Goal: Contribute content: Contribute content

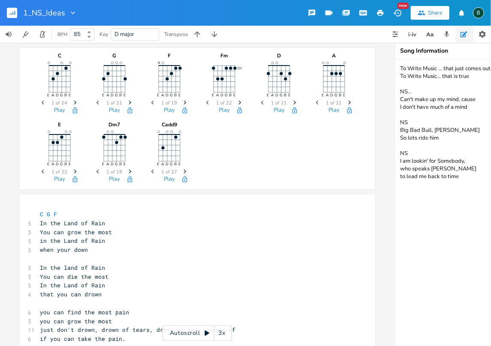
scroll to position [0, 62]
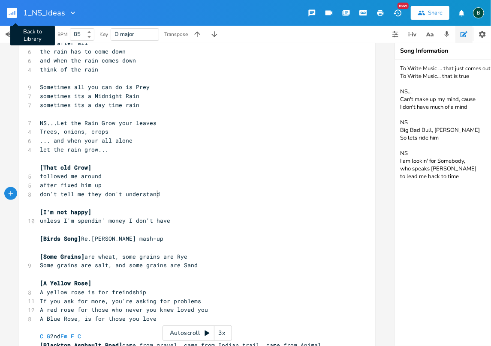
click at [13, 12] on rect "button" at bounding box center [12, 13] width 10 height 10
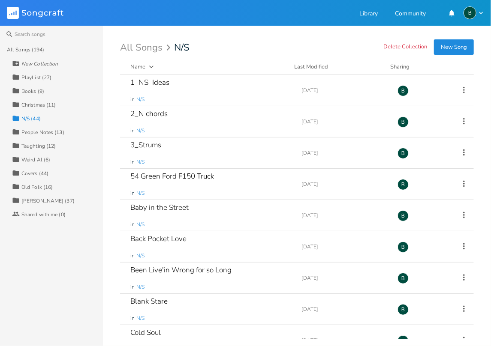
click at [32, 147] on div "Taughting (12)" at bounding box center [38, 146] width 34 height 5
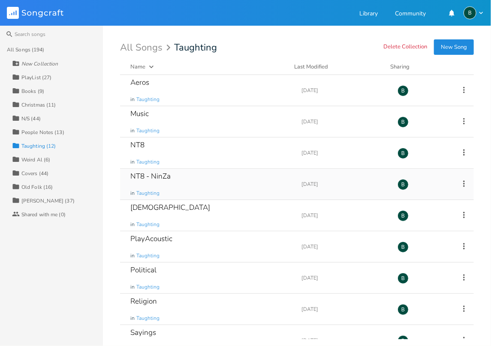
click at [147, 177] on div "NT8 - NinZa" at bounding box center [150, 176] width 40 height 7
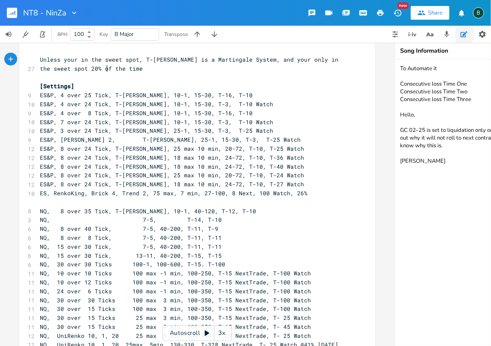
scroll to position [57, 0]
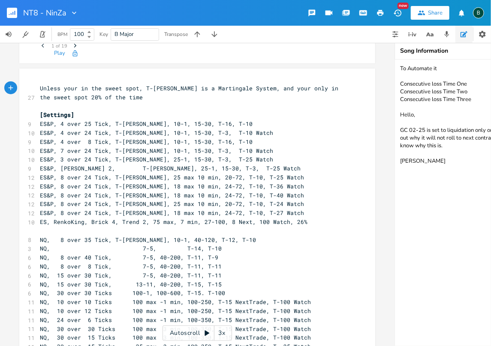
click at [38, 87] on pre "Unless your in the sweet spot, T-[PERSON_NAME] is a Martingale System, and your…" at bounding box center [192, 93] width 309 height 18
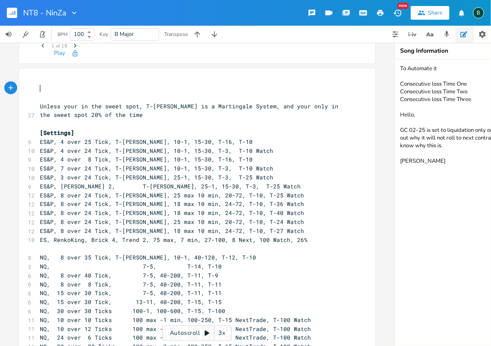
click at [38, 87] on pre "​" at bounding box center [192, 88] width 309 height 9
type textarea "Backtests are highly exagerated"
drag, startPoint x: 141, startPoint y: 87, endPoint x: 106, endPoint y: 87, distance: 34.3
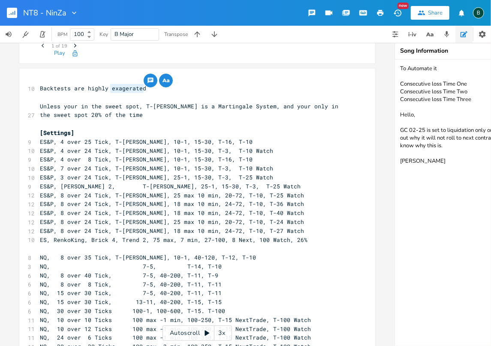
click at [106, 87] on pre "Backtests are highly exagerated" at bounding box center [192, 88] width 309 height 9
type textarea "exagerated"
click at [414, 170] on textarea "To Automate it Consecutive loss Time One Consecutive loss Time Two Consecutive …" at bounding box center [480, 203] width 171 height 287
drag, startPoint x: 447, startPoint y: 169, endPoint x: 415, endPoint y: 166, distance: 32.2
click at [415, 166] on textarea "To Automate it Consecutive loss Time One Consecutive loss Time Two Consecutive …" at bounding box center [480, 203] width 171 height 287
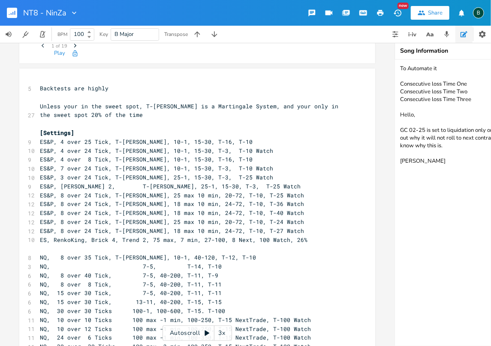
type textarea "To Automate it Consecutive loss Time One Consecutive loss Time Two Consecutive …"
click at [107, 87] on pre "Backtests are highly" at bounding box center [192, 88] width 309 height 9
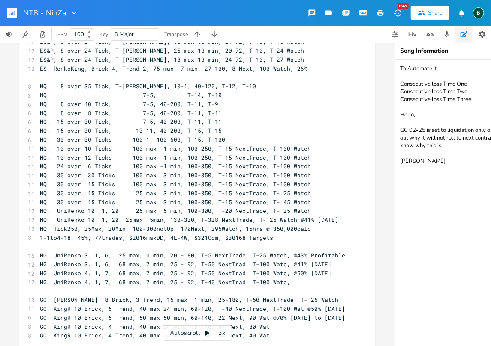
scroll to position [257, 0]
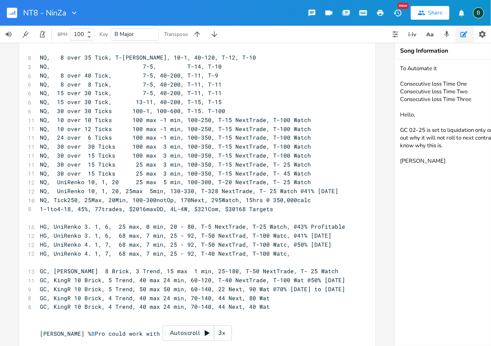
type textarea "NQ, 8 over 35 Ti"
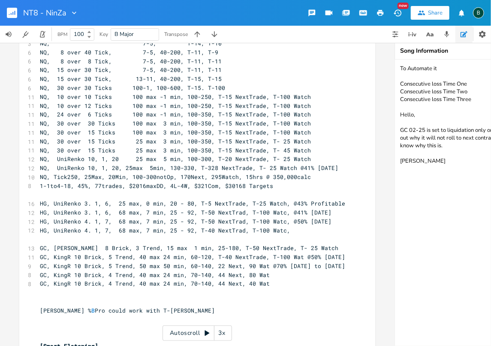
scroll to position [287, 0]
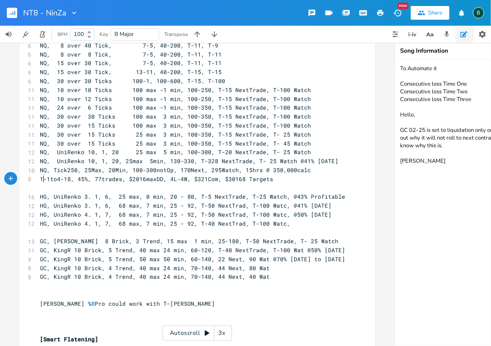
click at [41, 178] on span "1-1to4-18, 45%, 77trades, $2016maxDD, 4L-4W, $321Com, $30168 Targets" at bounding box center [156, 179] width 233 height 8
click at [122, 297] on pre "​" at bounding box center [192, 295] width 309 height 9
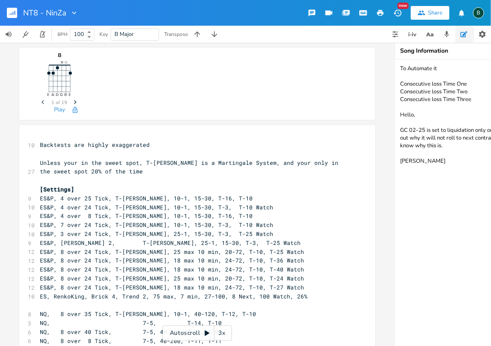
scroll to position [0, 0]
click at [145, 145] on pre "Backtests are highly exaggerated" at bounding box center [192, 145] width 309 height 9
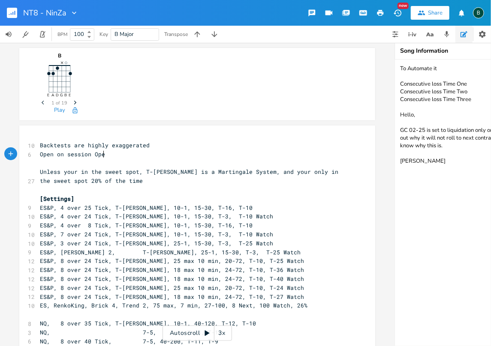
scroll to position [0, 57]
type textarea "Open on session Open"
type textarea "Seconds"
click at [67, 153] on span "Open on session Open Seconds" at bounding box center [88, 154] width 96 height 8
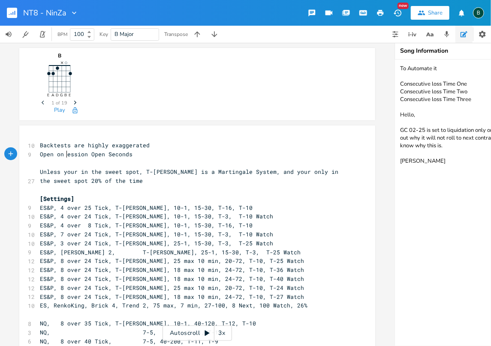
type textarea "S"
click at [139, 154] on pre "Open on Session Open Seconds" at bounding box center [192, 154] width 309 height 9
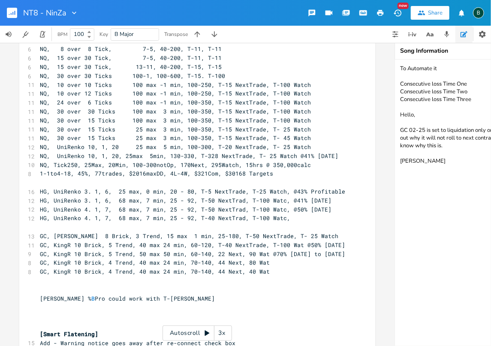
scroll to position [314, 0]
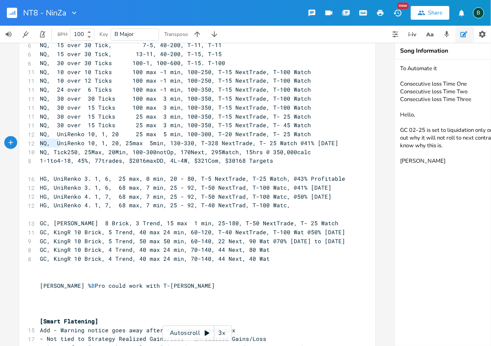
type textarea "NQ, UniRenko 10, 1, 20"
type textarea "xtTrade, T- 25 Watch"
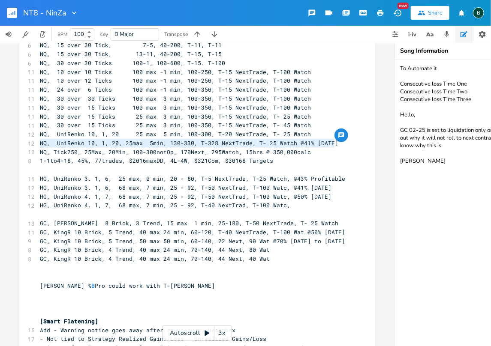
drag, startPoint x: 36, startPoint y: 142, endPoint x: 333, endPoint y: 143, distance: 297.4
click at [333, 143] on pre "NQ, UniRenko 10, 1, 20, 25max 5min, 130-330, T-328 NextTrade, T- 25 Watch @41% …" at bounding box center [192, 143] width 309 height 9
type textarea "​NQ, UniRenko 10, 1, 20, 25max 5min, 130-330, T-328 NextTrade, T- 25 Watch @41%…"
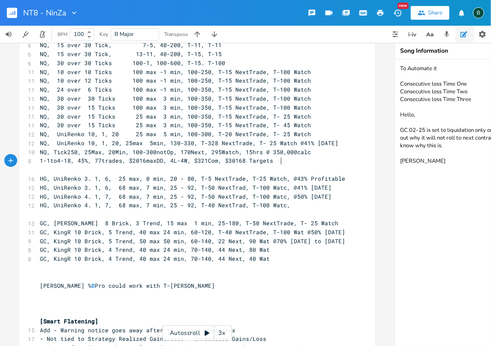
click at [273, 161] on span "1-1to4-18, 45%, 77trades, $2016maxDD, 4L-4W, $321Com, $30168 Targets" at bounding box center [156, 161] width 233 height 8
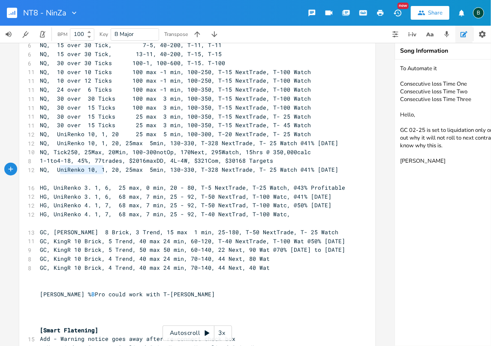
type textarea "UniRenko 10, 1"
drag, startPoint x: 99, startPoint y: 169, endPoint x: 54, endPoint y: 170, distance: 45.9
click at [54, 170] on span "NQ, UniRenko 10, 1, 20, 25max 5min, 130-330, T-328 NextTrade, T- 25 Watch @41% …" at bounding box center [189, 170] width 298 height 8
click at [65, 170] on span "NQ, UniRenko 10, 1, 20, 25max 5min, 130-330, T-328 NextTrade, T- 25 Watch @41% …" at bounding box center [189, 170] width 298 height 8
click at [64, 169] on span "NQ, UniRenko 10, 1, 20, 25max 5min, 130-330, T-328 NextTrade, T- 25 Watch @41% …" at bounding box center [189, 170] width 298 height 8
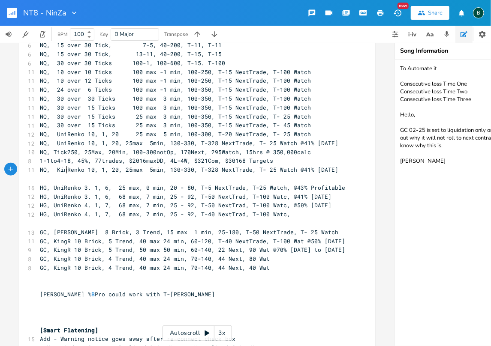
type textarea "King"
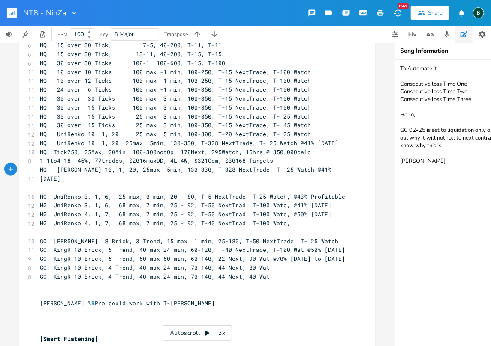
click at [84, 169] on span "NQ, [PERSON_NAME] 10, 1, 20, 25max 5min, 130-330, T-328 NextTrade, T- 25 Watch …" at bounding box center [187, 174] width 295 height 17
type textarea "$"
drag, startPoint x: 97, startPoint y: 168, endPoint x: 90, endPoint y: 168, distance: 6.9
click at [90, 168] on span "NQ, [PERSON_NAME]$ 10, 1, 20, 25max 5min, 130-330, T-328 NextTrade, T- 25 Watch…" at bounding box center [189, 174] width 298 height 17
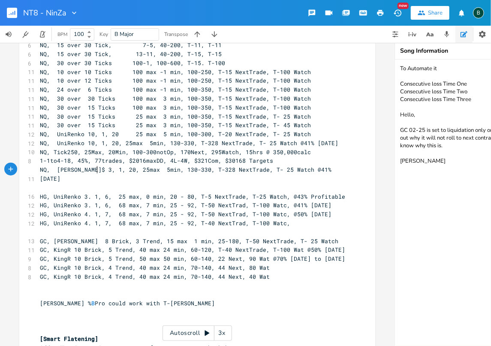
type textarea "30"
click at [105, 169] on span "NQ, [PERSON_NAME]$ 30, 1, 20, 25max 5min, 130-330, T-328 NextTrade, T- 25 Watch…" at bounding box center [189, 174] width 298 height 17
type textarea "o"
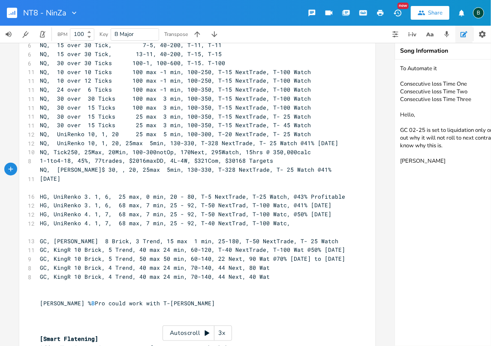
type textarea "8"
click at [100, 169] on span "NQ, [PERSON_NAME]$ 30, 8, 20, 25max 5min, 130-330, T-328 NextTrade, T- 25 Watch…" at bounding box center [189, 174] width 298 height 17
type textarea "-"
click at [53, 170] on span "NQ, [PERSON_NAME]$ 30-8, 20, 25max 5min, 130-330, T-328 NextTrade, T- 25 Watch …" at bounding box center [187, 174] width 295 height 17
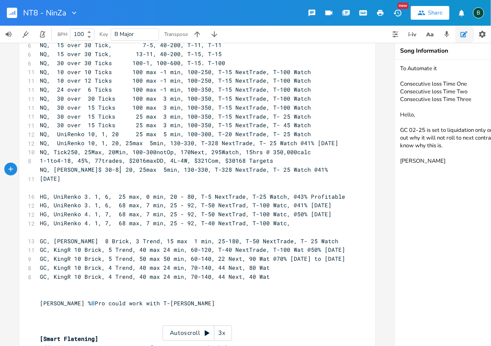
click at [116, 169] on span "NQ, [PERSON_NAME]$ 30-8, 20, 25max 5min, 130-330, T-328 NextTrade, T- 25 Watch …" at bounding box center [185, 174] width 291 height 17
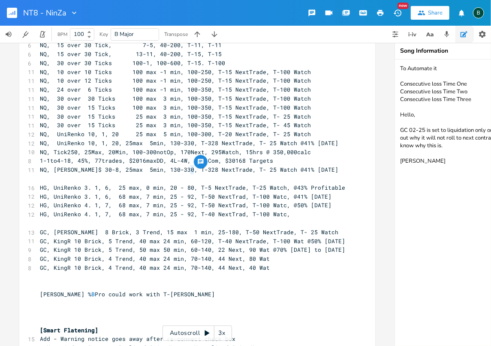
click at [189, 170] on span "NQ, [PERSON_NAME]$ 30-8, 25max 5min, 130-330, T-328 NextTrade, T- 25 Watch @41%…" at bounding box center [189, 170] width 298 height 8
type textarea "2"
click at [318, 169] on span "NQ, [PERSON_NAME]$ 30-8, 25max 5min, 130-330, T-228 NextTrade, T- 25 Watch @41%…" at bounding box center [189, 170] width 298 height 8
drag, startPoint x: 287, startPoint y: 169, endPoint x: 282, endPoint y: 169, distance: 4.7
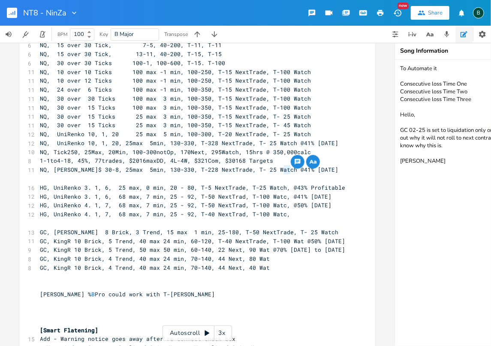
click at [282, 169] on span "NQ, [PERSON_NAME]$ 30-8, 25max 5min, 130-330, T-228 NextTrade, T- 25 Watch @41%…" at bounding box center [189, 170] width 298 height 8
type textarea "38"
click at [295, 170] on span "NQ, [PERSON_NAME]$ 30-8, 25max 5min, 130-330, T-228 NextTrade, T- 25 Watch @38%…" at bounding box center [189, 170] width 298 height 8
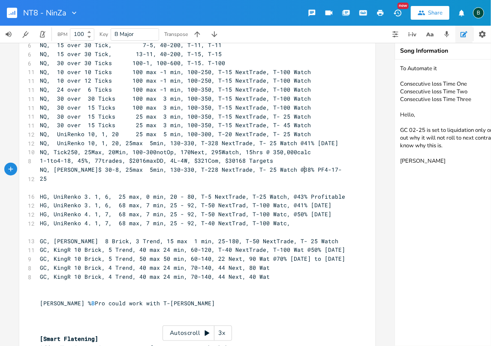
scroll to position [0, 7]
type textarea "PF 1.44"
click at [278, 169] on span "NQ, [PERSON_NAME]$ 30-8, 25max 5min, 130-330, T-228 NextTrade, T- 25 Watch @38%…" at bounding box center [192, 174] width 305 height 17
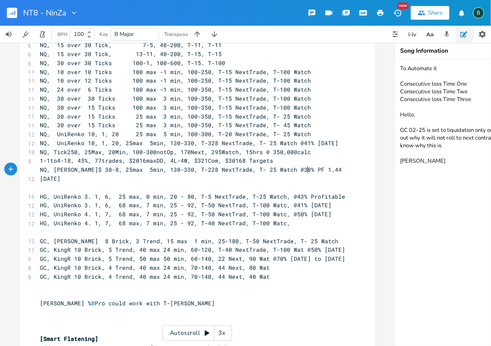
click at [305, 170] on span "NQ, [PERSON_NAME]$ 30-8, 25max 5min, 130-330, T-228 NextTrade, T- 25 Watch @38%…" at bounding box center [192, 174] width 305 height 17
type textarea "+"
click at [132, 170] on span "NQ, [PERSON_NAME]$ 30-8, 25max 5min, 130-330, T-228 NextTrade, T- 25 Watch @38%…" at bounding box center [192, 174] width 305 height 17
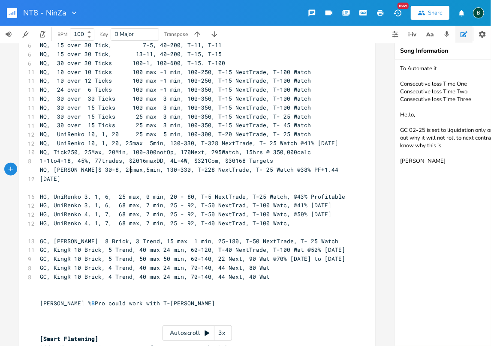
type textarea ","
type textarea "2"
click at [185, 169] on span "NQ, [PERSON_NAME]$ 30-8, 25max,5min, 130-330, T-228 NextTrade, T- 25 Watch @38%…" at bounding box center [191, 174] width 302 height 17
click at [234, 170] on span "NQ, [PERSON_NAME]$ 30-8, 25max,5min, 130-330, 28 NextTrade, T- 25 Watch @38% PF…" at bounding box center [185, 174] width 291 height 17
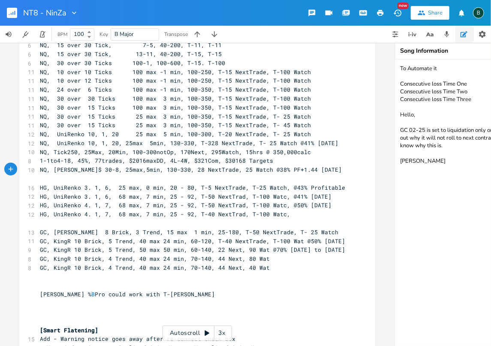
scroll to position [0, 2]
click at [280, 169] on span "NQ, [PERSON_NAME]$ 30-8, 25max,5min, 130-330, 28 NextTrade, 25 Watch @38% PF+1.…" at bounding box center [191, 170] width 302 height 8
click at [294, 169] on span "NQ, [PERSON_NAME]$ 30-8, 25max,5min, 130-330, 28 NextTrade, 25 Watch @38% PF 1.…" at bounding box center [191, 170] width 302 height 8
click at [251, 169] on span "NQ, [PERSON_NAME]$ 30-8, 25max,5min, 130-330, 28 NextTrade, 25 Watch @38% PF 1.…" at bounding box center [191, 170] width 302 height 8
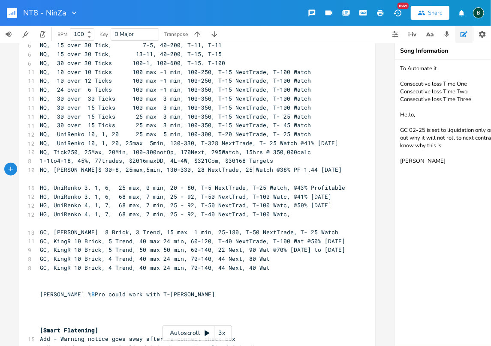
type textarea ","
drag, startPoint x: 297, startPoint y: 169, endPoint x: 276, endPoint y: 170, distance: 21.4
click at [276, 170] on span "NQ, [PERSON_NAME]$ 30-8, 25max,5min, 130-330, 28 NextTrade, 25 Watch, @38% PF 1…" at bounding box center [192, 170] width 305 height 8
type textarea "PF 1.44"
click at [280, 171] on span "NQ, [PERSON_NAME]$ 30-8, 25max,5min, 130-330, 28 NextTrade, 25 Watch, PF 1.44@3…" at bounding box center [192, 170] width 305 height 8
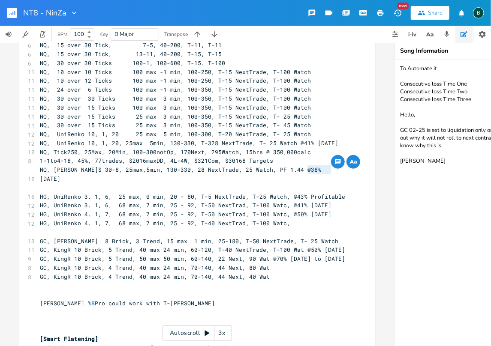
drag, startPoint x: 304, startPoint y: 168, endPoint x: 327, endPoint y: 169, distance: 23.2
click at [327, 169] on span "NQ, [PERSON_NAME]$ 30-8, 25max,5min, 130-330, 28 NextTrade, 25 Watch, PF 1.44 @…" at bounding box center [184, 174] width 288 height 17
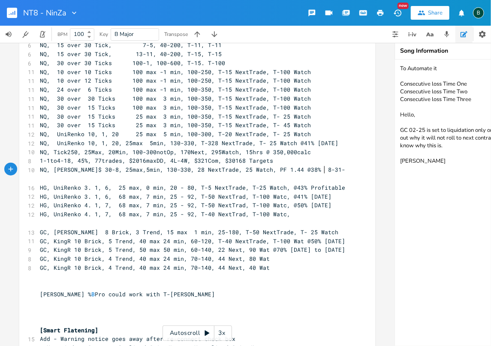
scroll to position [0, 14]
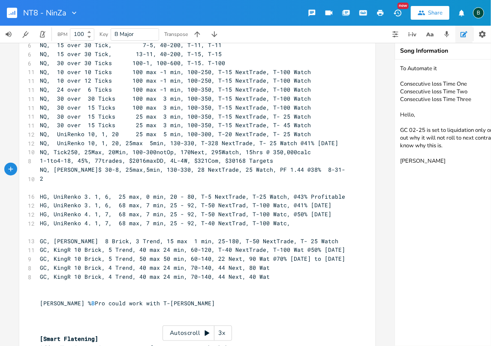
type textarea "[DATE]"
click at [306, 170] on span "NQ, [PERSON_NAME]$ 30-8, 25max,5min, 130-330, 28 NextTrade, 25 Watch, PF 1.44 @…" at bounding box center [184, 174] width 288 height 17
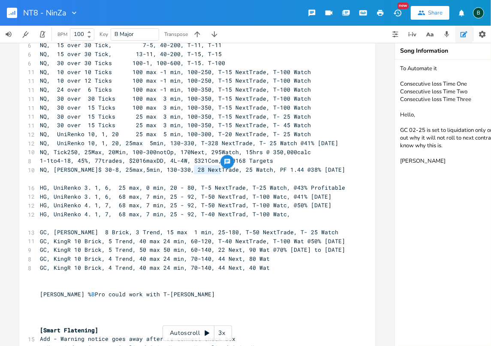
drag, startPoint x: 218, startPoint y: 167, endPoint x: 191, endPoint y: 168, distance: 27.0
click at [191, 168] on span "NQ, [PERSON_NAME]$ 30-8, 25max,5min, 130-330, 28 NextTrade, 25 Watch, PF 1.44 @…" at bounding box center [192, 170] width 305 height 8
type textarea "TO"
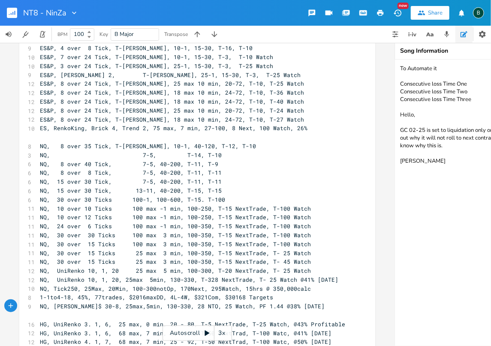
scroll to position [143, 0]
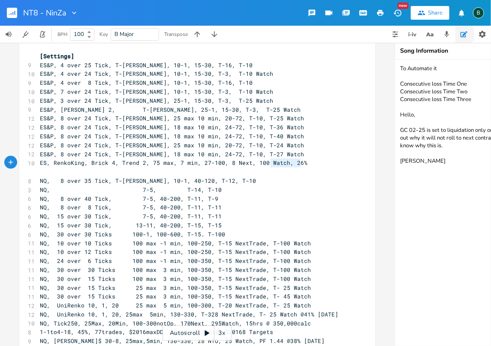
type textarea "100 Watch, 26%"
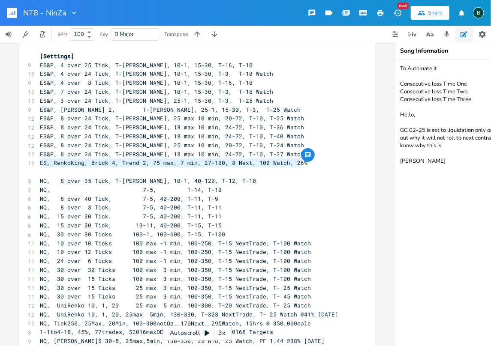
drag, startPoint x: 297, startPoint y: 162, endPoint x: 36, endPoint y: 163, distance: 260.9
click at [38, 163] on pre "ES, RenkoKing, Brick 4, Trend 2, 75 max, 7 min, 27-100, 8 Next, 100 Watch, 26%" at bounding box center [192, 163] width 309 height 9
type textarea "​ES, RenkoKing, Brick 4, Trend 2, 75 max, 7 min, 27-100, 8 Next, 100 Watch, 26%"
click at [299, 163] on pre "ES, RenkoKing, Brick 4, Trend 2, 75 max, 7 min, 27-100, 8 Next, 100 Watch, 26%" at bounding box center [192, 163] width 309 height 9
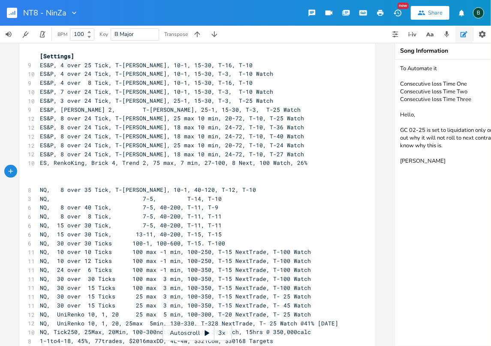
type textarea "​"
paste textarea
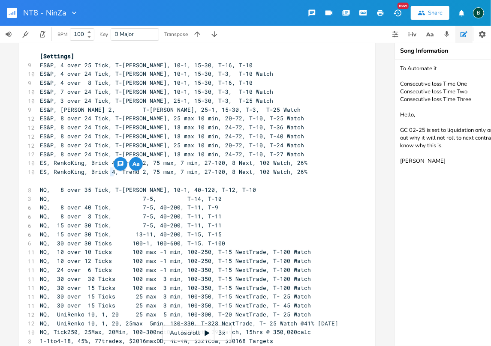
click at [108, 171] on span "ES, RenkoKing, Brick 4, Trend 2, 75 max, 7 min, 27-100, 8 Next, 100 Watch, 26%" at bounding box center [173, 172] width 267 height 8
type textarea "3"
click at [117, 179] on pre "​" at bounding box center [192, 181] width 309 height 9
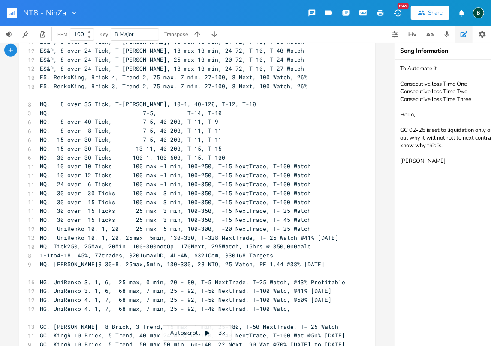
scroll to position [257, 0]
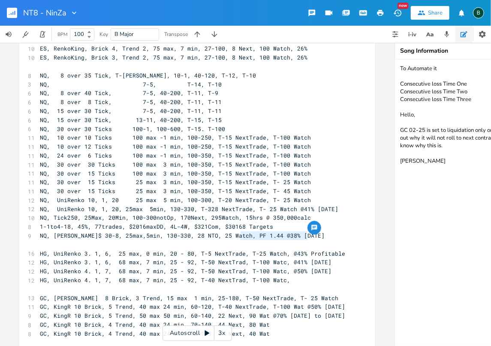
drag, startPoint x: 238, startPoint y: 235, endPoint x: 305, endPoint y: 236, distance: 66.4
click at [305, 236] on pre "NQ, [PERSON_NAME]$ 30-8, 25max,5min, 130-330, 28 NTO, 25 Watch, PF 1.44 @38% [D…" at bounding box center [192, 235] width 309 height 9
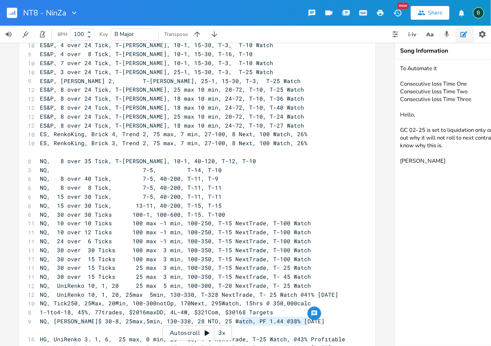
scroll to position [143, 0]
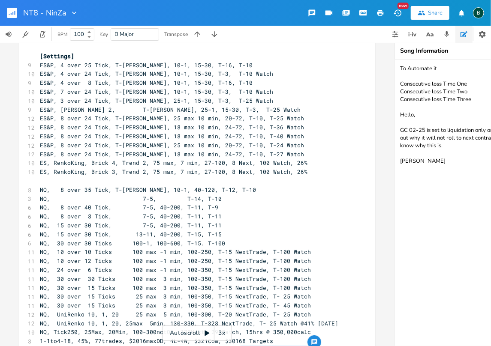
type textarea "PF 1.44 @38% [DATE]"
drag, startPoint x: 297, startPoint y: 171, endPoint x: 288, endPoint y: 171, distance: 9.0
click at [288, 171] on span "ES, RenkoKing, Brick 3, Trend 2, 75 max, 7 min, 27-100, 8 Next, 100 Watch, 26%" at bounding box center [173, 172] width 267 height 8
type textarea "​26%"
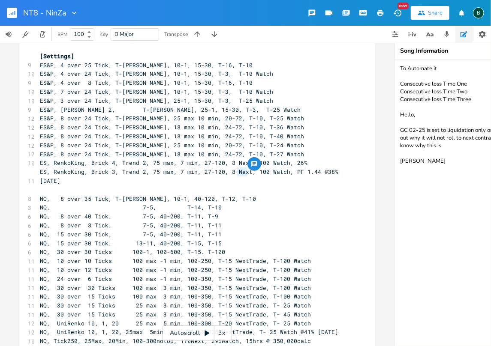
drag, startPoint x: 243, startPoint y: 171, endPoint x: 234, endPoint y: 172, distance: 9.6
click at [234, 172] on span "ES, RenkoKing, Brick 3, Trend 2, 75 max, 7 min, 27-100, 8 Next, 100 Watch, PF 1…" at bounding box center [191, 176] width 302 height 17
type textarea "TO"
drag, startPoint x: 307, startPoint y: 171, endPoint x: 303, endPoint y: 170, distance: 4.3
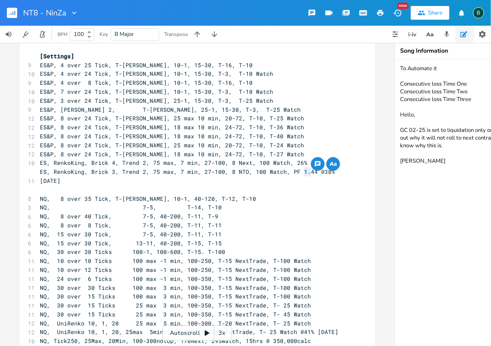
click at [303, 170] on span "ES, RenkoKing, Brick 3, Trend 2, 75 max, 7 min, 27-100, 8 NTO, 100 Watch, PF 1.…" at bounding box center [189, 176] width 298 height 17
type textarea "53"
click at [311, 170] on span "ES, RenkoKing, Brick 3, Trend 2, 75 max, 7 min, 27-100, 8 NTO, 100 Watch, PF 1.…" at bounding box center [189, 176] width 298 height 17
drag, startPoint x: 321, startPoint y: 170, endPoint x: 331, endPoint y: 187, distance: 19.8
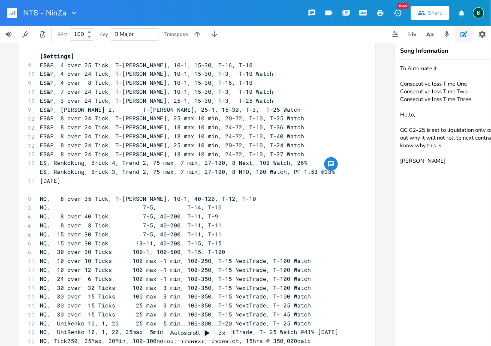
click at [319, 170] on span "ES, RenkoKing, Brick 3, Trend 2, 75 max, 7 min, 27-100, 8 NTO, 100 Watch, PF 1.…" at bounding box center [189, 176] width 298 height 17
type textarea "6"
drag, startPoint x: 80, startPoint y: 171, endPoint x: 51, endPoint y: 171, distance: 28.7
click at [51, 171] on span "ES, RenkoKing, Brick 3, Trend 2, 75 max, 7 min, 27-100, 8 NTO, 100 Watch, PF 1.…" at bounding box center [189, 176] width 298 height 17
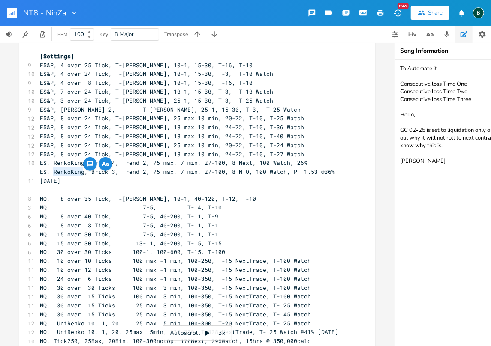
type textarea "RenkoKing"
click at [51, 171] on span "ES, RenkoKing, Brick 3, Trend 2, 75 max, 7 min, 27-100, 8 NTO, 100 Watch, PF 1.…" at bounding box center [189, 176] width 298 height 17
type textarea "K"
type textarea "King"
drag, startPoint x: 84, startPoint y: 171, endPoint x: 69, endPoint y: 171, distance: 14.1
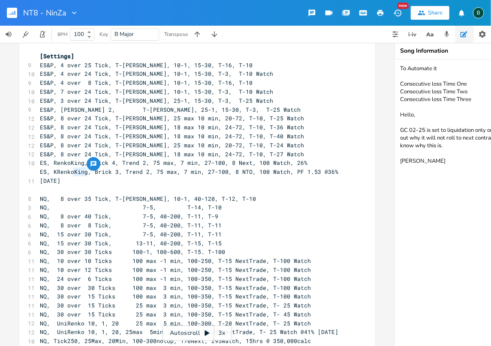
click at [69, 171] on span "ES, KRenkoKing, Brick 3, Trend 2, 75 max, 7 min, 27-100, 8 NTO, 100 Watch, PF 1…" at bounding box center [191, 176] width 302 height 17
click at [54, 171] on span "ES, [PERSON_NAME], Brick 3, Trend 2, 75 max, 7 min, 27-100, 8 NTO, 100 Watch, P…" at bounding box center [187, 176] width 295 height 17
type textarea "-"
click at [74, 171] on span "ES, K-[PERSON_NAME], Brick 3, Trend 2, 75 max, 7 min, 27-100, 8 NTO, 100 Watch,…" at bounding box center [191, 176] width 302 height 17
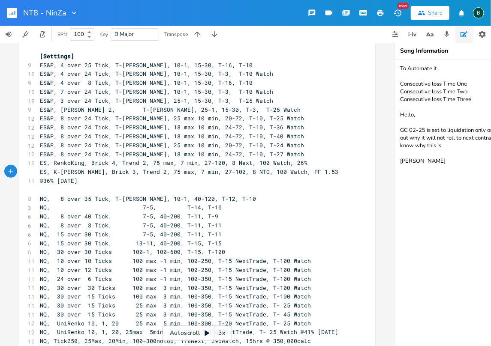
type textarea "$"
type textarea "[PERSON_NAME]"
drag, startPoint x: 104, startPoint y: 171, endPoint x: 87, endPoint y: 171, distance: 17.6
click at [87, 171] on span "ES, K-[PERSON_NAME]$, Brick 3, Trend 2, 75 max, 7 min, 27-100, 8 NTO, 100 Watch…" at bounding box center [192, 176] width 305 height 17
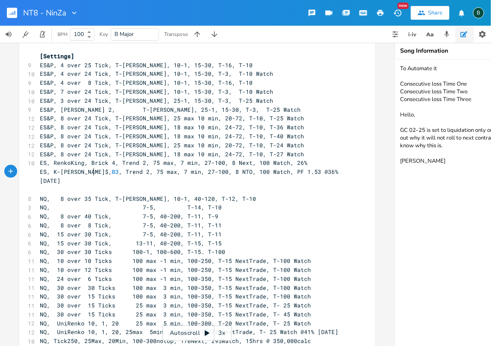
click at [91, 172] on span "ES, K-[PERSON_NAME]$, B3 , Trend 2, 75 max, 7 min, 27-100, 8 NTO, 100 Watch, PF…" at bounding box center [191, 176] width 302 height 17
click at [112, 172] on span "B3" at bounding box center [115, 172] width 7 height 8
type textarea "k"
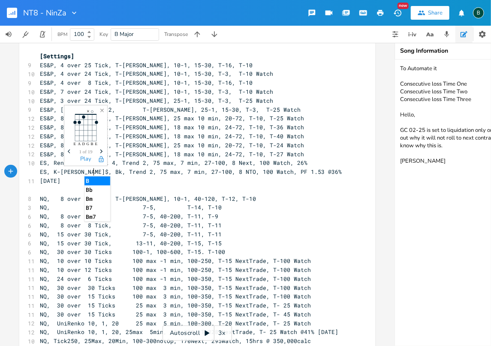
scroll to position [0, 6]
type textarea "Bk3"
click at [96, 171] on span "ES, K-[PERSON_NAME]$, Bk3, Trend 2, 75 max, 7 min, 27-100, 8 NTO, 100 Watch, PF…" at bounding box center [194, 176] width 309 height 17
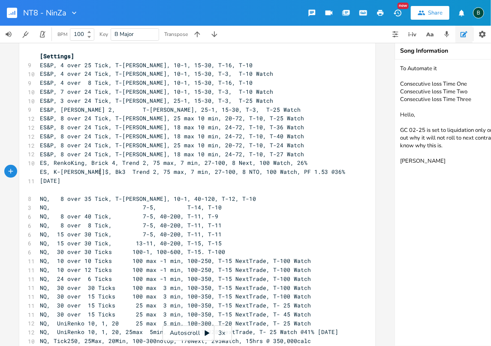
type textarea "-"
click at [125, 171] on span "ES, K-[PERSON_NAME]$, Bk3 - Trend 2, 75 max, 7 min, 27-100, 8 NTO, 100 Watch, P…" at bounding box center [187, 176] width 295 height 17
type textarea "d"
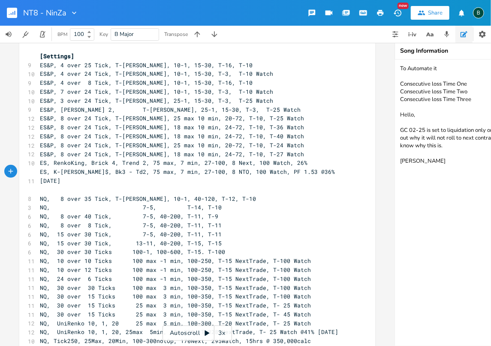
click at [108, 172] on span "ES, K-[PERSON_NAME]$, Bk3 - Td2, 75 max, 7 min, 27-100, 8 NTO, 100 Watch, PF 1.…" at bounding box center [189, 176] width 298 height 17
type textarea "ren"
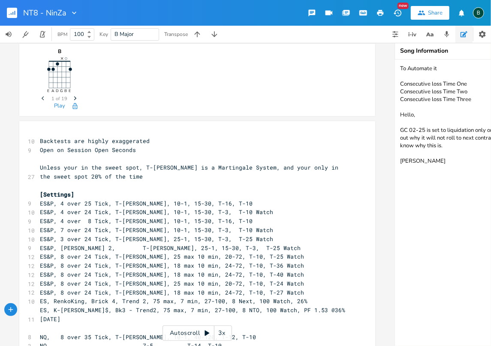
scroll to position [0, 0]
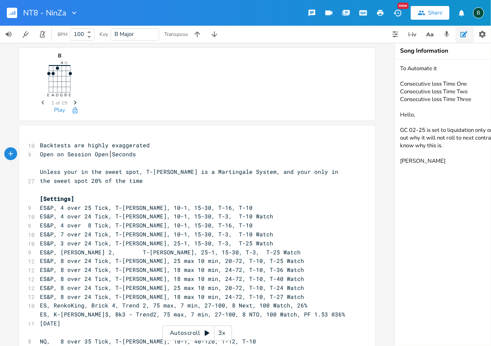
click at [108, 153] on span "Open on Session Open Seconds" at bounding box center [88, 154] width 96 height 8
type textarea "Minutes not"
click at [171, 154] on pre "Open on Session Open Minutes not Seconds" at bounding box center [192, 154] width 309 height 9
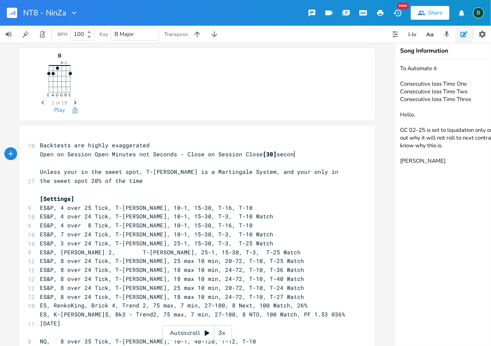
scroll to position [0, 93]
type textarea "- Close on Session Close [30] secondes"
type textarea "s"
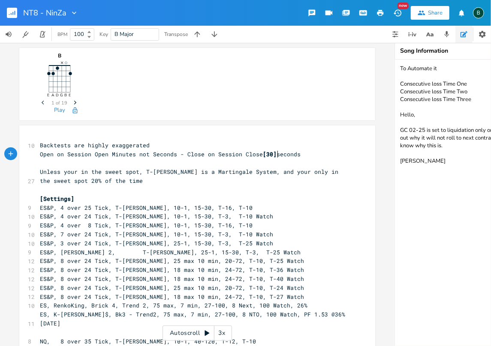
click at [274, 153] on span "Open on Session Open Minutes not Seconds - Close on Session Close [30] seconds" at bounding box center [170, 154] width 261 height 8
click at [131, 155] on span "Open on Session Open Minutes not Seconds - Close on Session Close [30] seconds" at bounding box center [170, 154] width 261 height 8
type textarea "[5]"
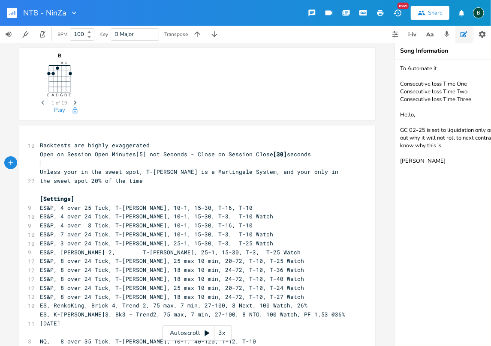
click at [107, 159] on pre "​" at bounding box center [192, 163] width 309 height 9
click at [282, 153] on span "Open on Session Open Minutes[5] not Seconds - Close on Session Close [30] secon…" at bounding box center [175, 154] width 271 height 8
click at [141, 154] on span "Open on Session Open Minutes[5] not Seconds - Close on Session Close [30seconds" at bounding box center [175, 154] width 271 height 8
click at [135, 153] on span "Open on Session Open Minutes[5] not Seconds - Close on Session Close [30seconds" at bounding box center [175, 154] width 271 height 8
click at [273, 153] on span "Open on Session Open Minutes[5] not Seconds - Close on Session Close [30seconds" at bounding box center [175, 154] width 271 height 8
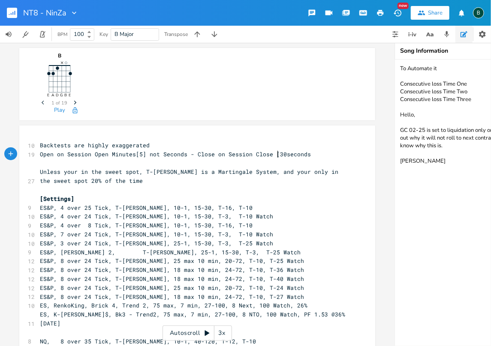
click at [271, 153] on span "Open on Session Open Minutes[5] not Seconds - Close on Session Close [30seconds" at bounding box center [175, 154] width 271 height 8
click at [135, 153] on span "Open on Session Open Minutes[5] not Seconds - Close on Session Close 30seconds" at bounding box center [173, 154] width 267 height 8
type textarea "["
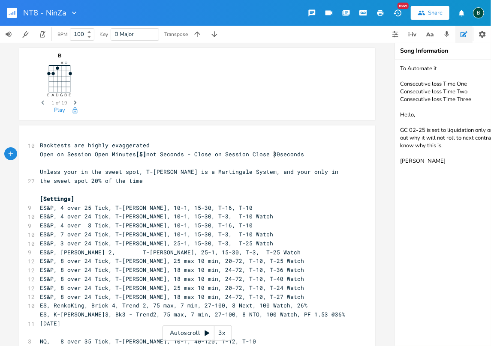
click at [272, 153] on span "Open on Session Open Minutes [5] not Seconds - Close on Session Close 30seconds" at bounding box center [172, 154] width 264 height 8
type textarea "["
click at [281, 154] on span "Open on Session Open Minutes [5] not Seconds - Close on Session Close [30seconds" at bounding box center [173, 154] width 267 height 8
type textarea "]"
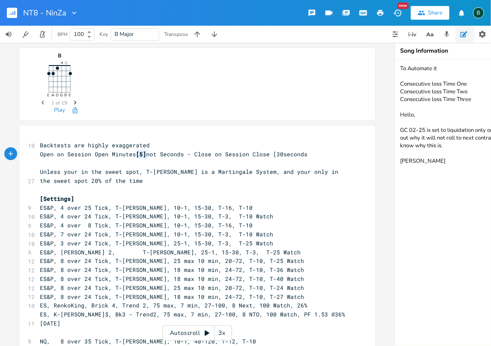
drag, startPoint x: 144, startPoint y: 153, endPoint x: 134, endPoint y: 155, distance: 10.4
click at [134, 155] on span "Open on Session Open Minutes [5] not Seconds - Close on Session Close [30seconds" at bounding box center [173, 154] width 267 height 8
type textarea "[5]"
click at [117, 153] on span "[5]" at bounding box center [113, 154] width 10 height 8
click at [120, 154] on span "Open on Session Open [5] Minutes not Seconds - Close on Session Close [30seconds" at bounding box center [175, 154] width 271 height 8
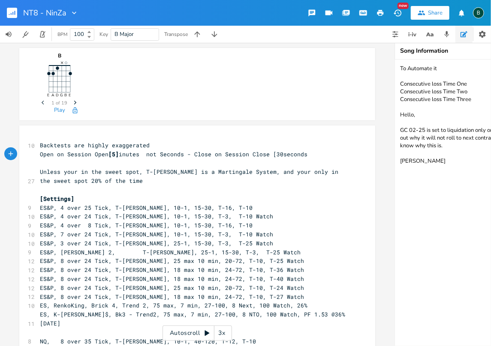
type textarea "n"
type textarea "m"
click at [148, 153] on span "Open on Session Open [5] minutes not Seconds - Close on Session Close [30seconds" at bounding box center [175, 154] width 271 height 8
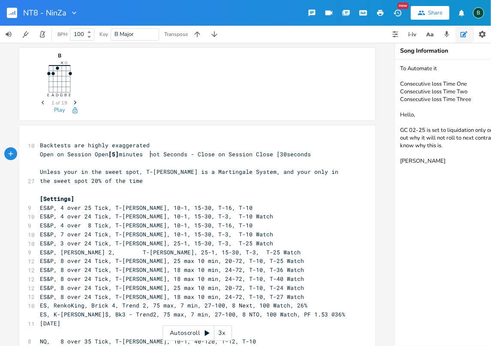
type textarea "("
click at [186, 153] on span "Open on Session Open [5] minutes (not Seconds - Close on Session Close [30secon…" at bounding box center [177, 154] width 274 height 8
type textarea ")"
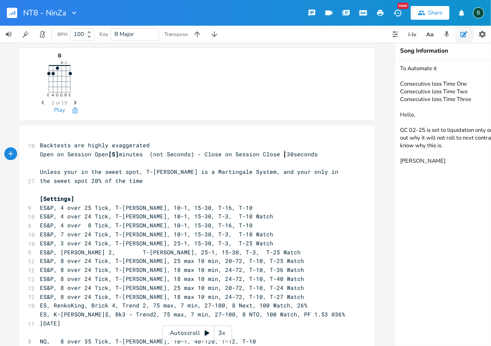
click at [282, 154] on span "Open on Session Open [5] minutes (not Seconds) - Close on Session Close [30seco…" at bounding box center [179, 154] width 278 height 8
type textarea "="
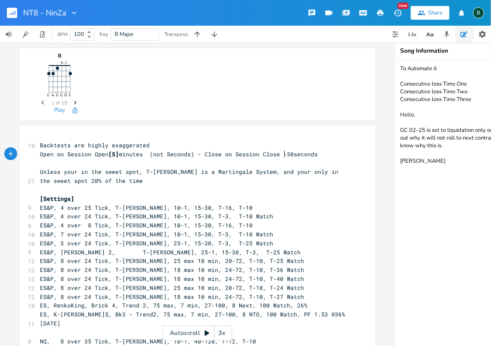
type textarea "-"
